Goal: Task Accomplishment & Management: Manage account settings

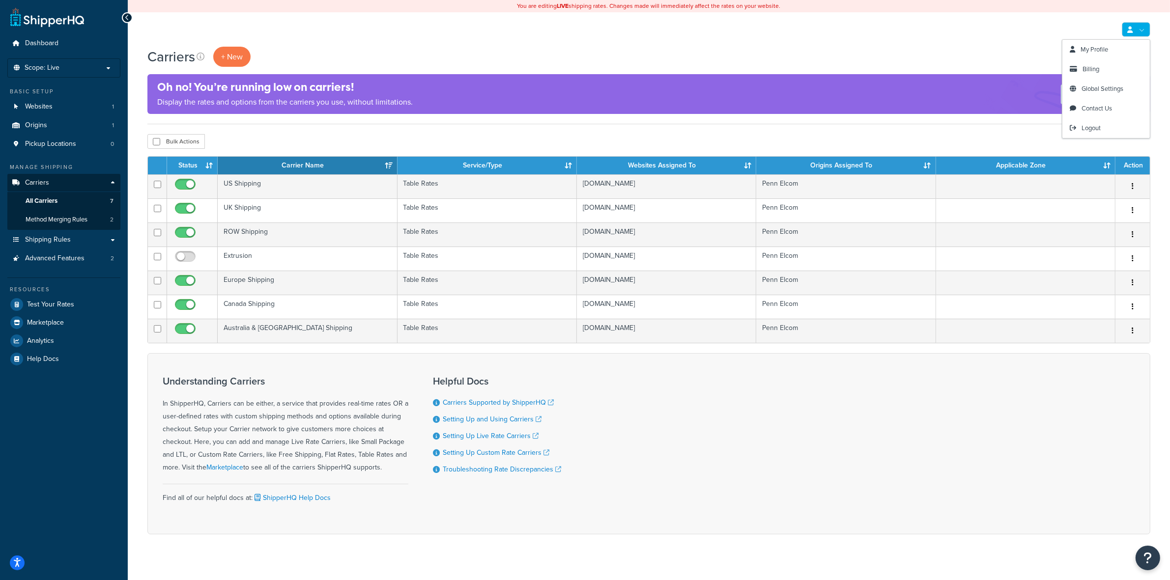
click at [1137, 32] on link at bounding box center [1136, 29] width 28 height 15
click at [1089, 70] on span "Billing" at bounding box center [1090, 68] width 17 height 9
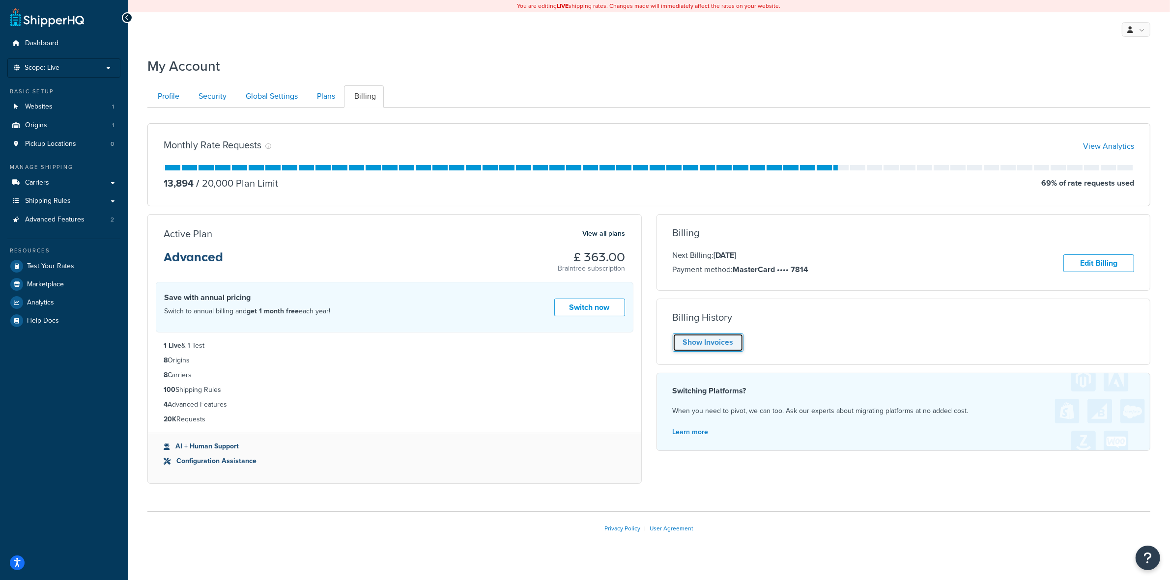
click at [732, 350] on link "Show Invoices" at bounding box center [708, 343] width 71 height 18
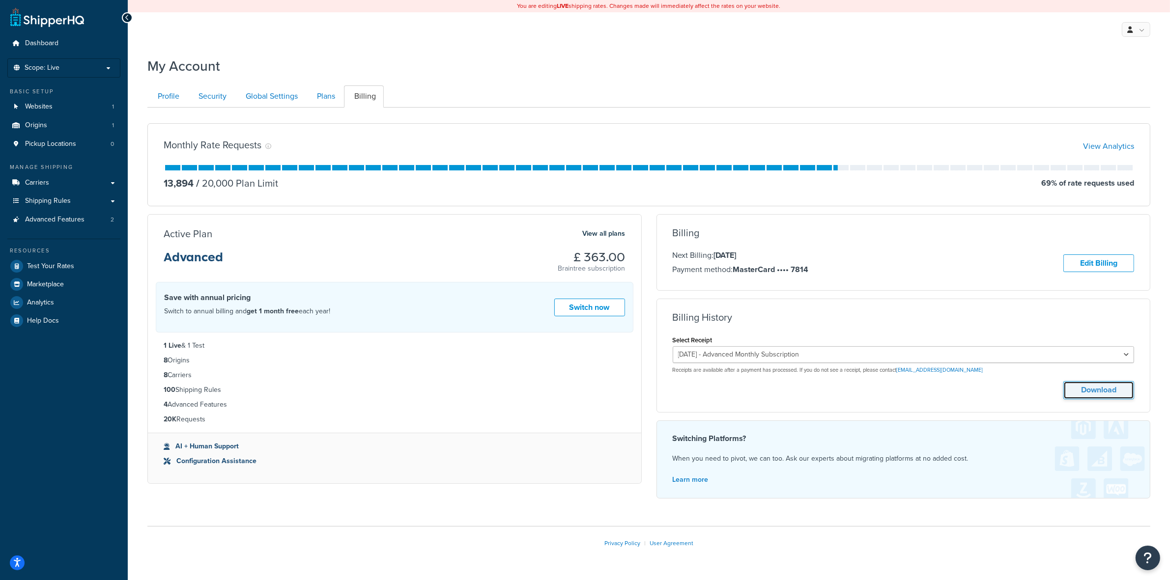
click at [1076, 392] on button "Download" at bounding box center [1098, 390] width 71 height 18
